Goal: Information Seeking & Learning: Learn about a topic

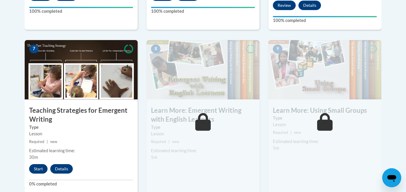
scroll to position [488, 0]
click at [42, 164] on button "Start" at bounding box center [38, 169] width 18 height 10
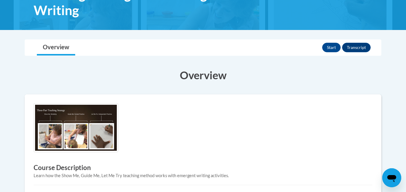
scroll to position [110, 0]
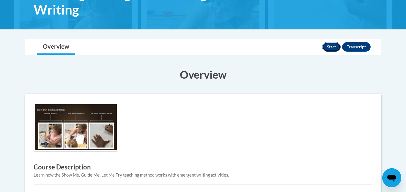
click at [328, 45] on button "Start" at bounding box center [331, 47] width 18 height 10
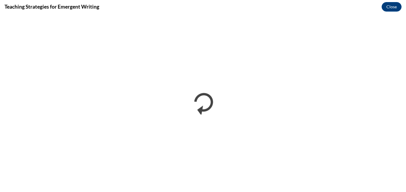
scroll to position [0, 0]
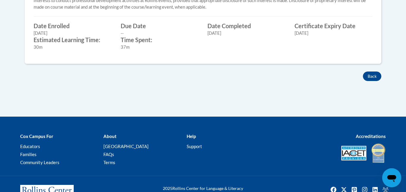
scroll to position [311, 0]
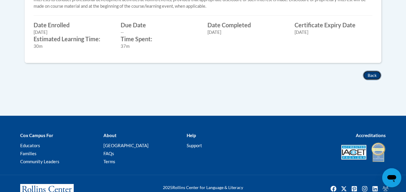
click at [374, 78] on button "Back" at bounding box center [372, 76] width 18 height 10
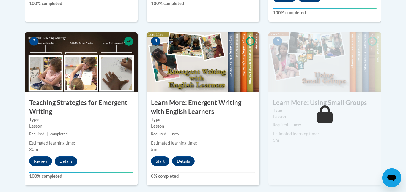
scroll to position [495, 0]
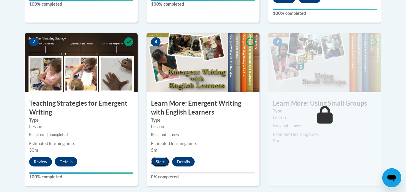
click at [162, 157] on button "Start" at bounding box center [160, 162] width 18 height 10
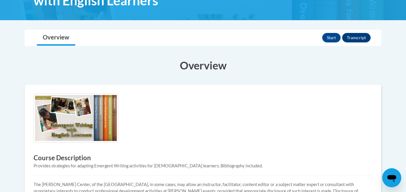
scroll to position [121, 0]
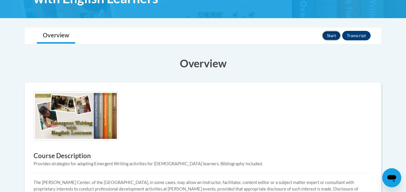
click at [329, 36] on button "Start" at bounding box center [331, 36] width 18 height 10
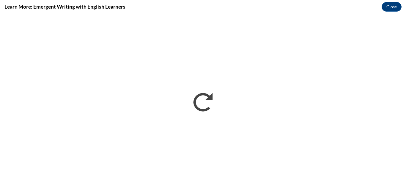
scroll to position [0, 0]
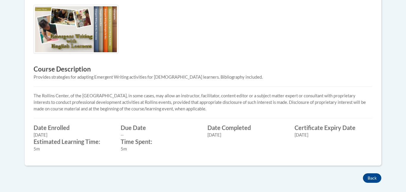
click at [65, 120] on div "Course Description Provides strategies for adapting Emergent Writing activities…" at bounding box center [203, 81] width 348 height 152
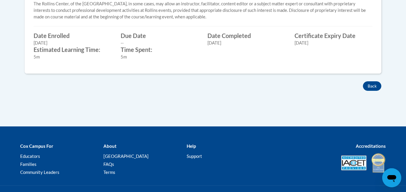
scroll to position [332, 0]
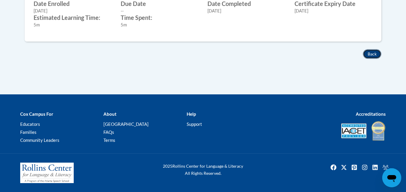
click at [374, 57] on button "Back" at bounding box center [372, 54] width 18 height 10
